Goal: Task Accomplishment & Management: Complete application form

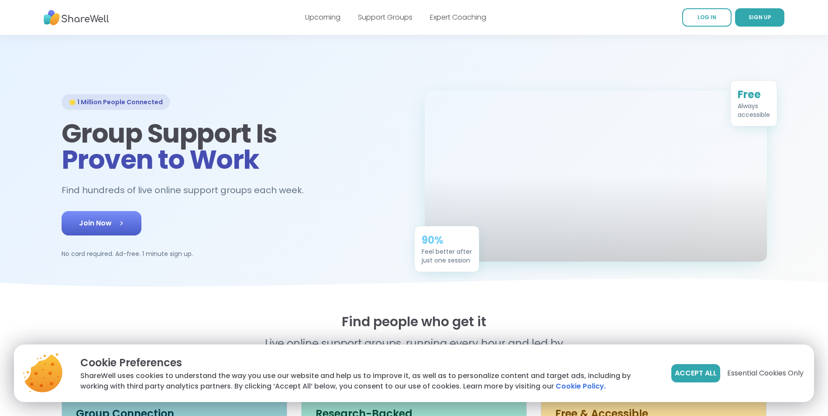
click at [85, 229] on span "Join Now" at bounding box center [101, 223] width 45 height 10
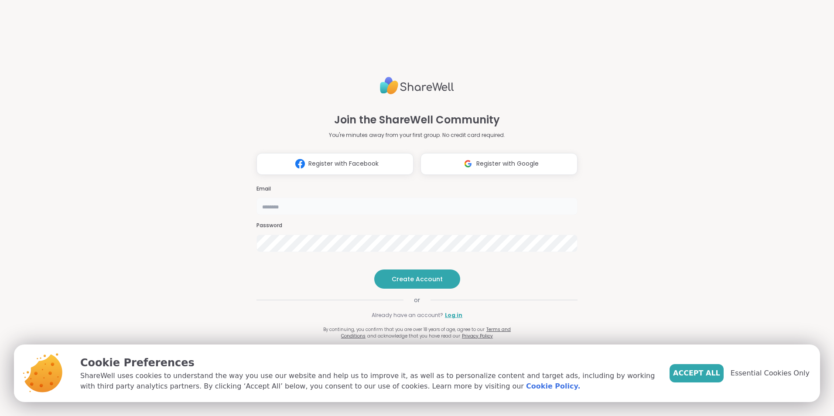
click at [313, 198] on input "email" at bounding box center [417, 206] width 321 height 17
type input "**********"
click at [408, 284] on span "Create Account" at bounding box center [417, 279] width 51 height 9
drag, startPoint x: 401, startPoint y: 293, endPoint x: 295, endPoint y: 214, distance: 132.5
click at [401, 284] on span "Create Account" at bounding box center [417, 279] width 51 height 9
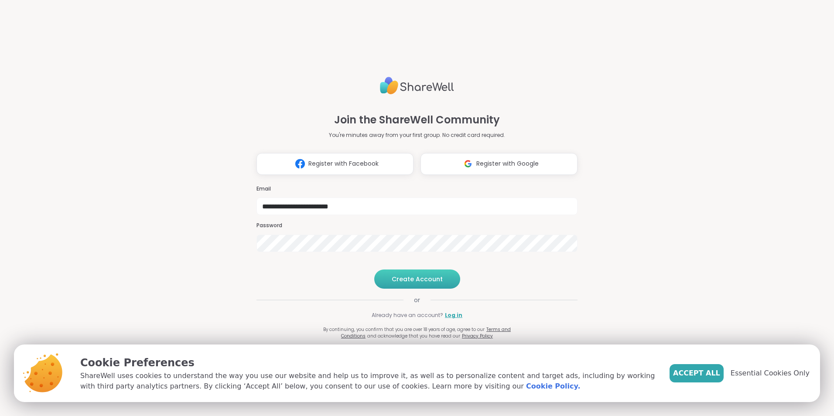
click at [426, 284] on span "Create Account" at bounding box center [417, 279] width 51 height 9
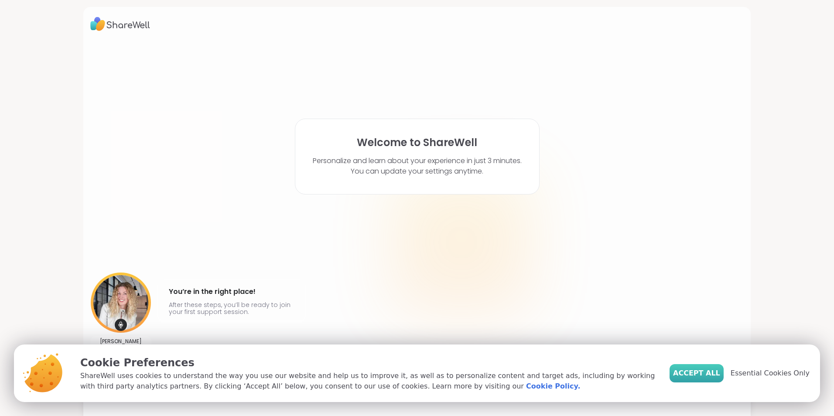
click at [691, 372] on span "Accept All" at bounding box center [696, 373] width 47 height 10
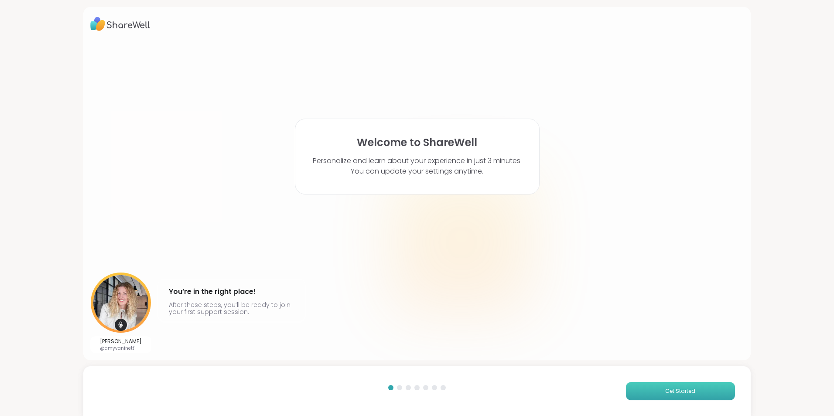
click at [685, 390] on span "Get Started" at bounding box center [680, 391] width 30 height 8
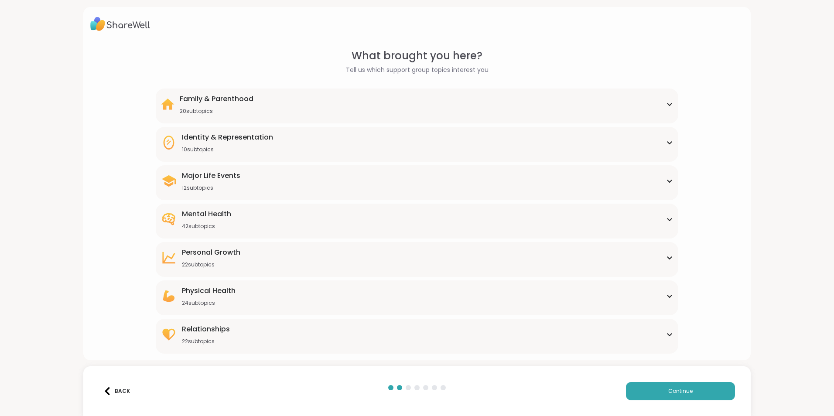
click at [666, 179] on icon at bounding box center [669, 181] width 7 height 4
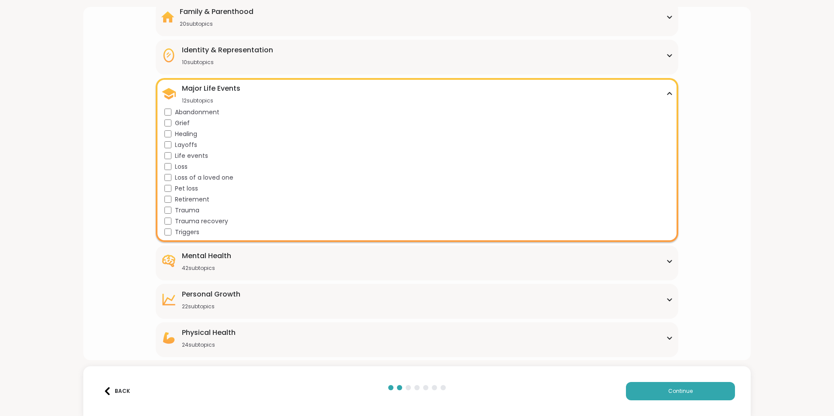
scroll to position [123, 0]
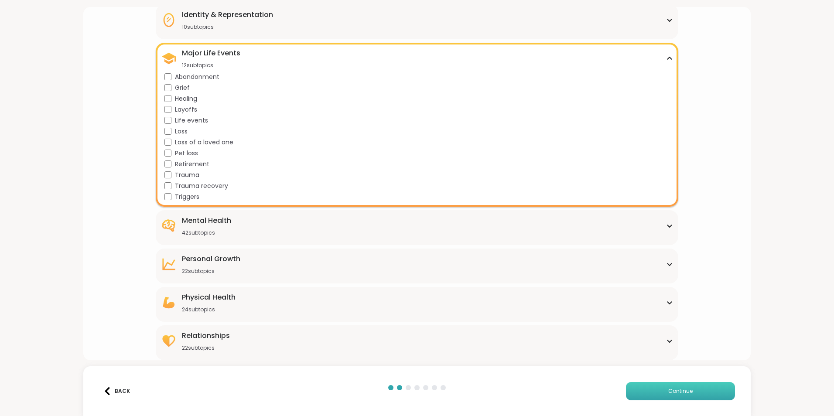
click at [701, 385] on button "Continue" at bounding box center [680, 391] width 109 height 18
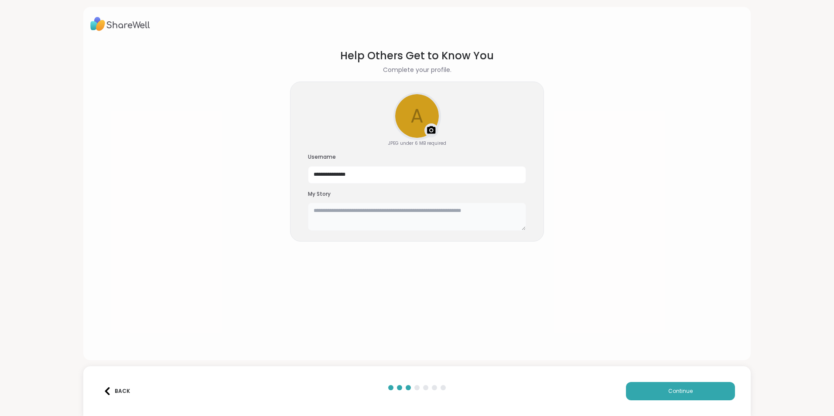
click at [364, 210] on textarea at bounding box center [417, 217] width 218 height 28
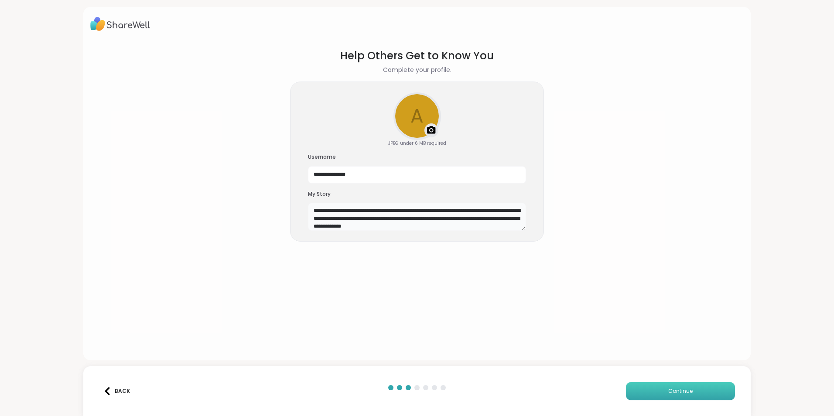
type textarea "**********"
click at [666, 397] on button "Continue" at bounding box center [680, 391] width 109 height 18
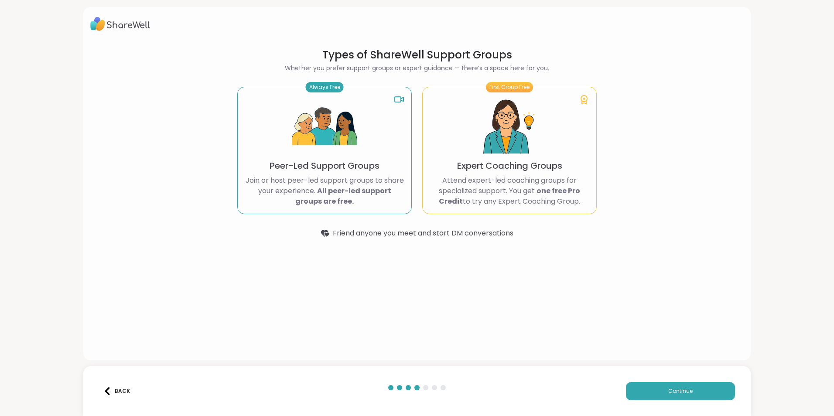
click at [287, 140] on div "Always Free Peer-Led Support Groups Join or host peer-led support groups to sha…" at bounding box center [324, 150] width 175 height 127
